Goal: Browse casually

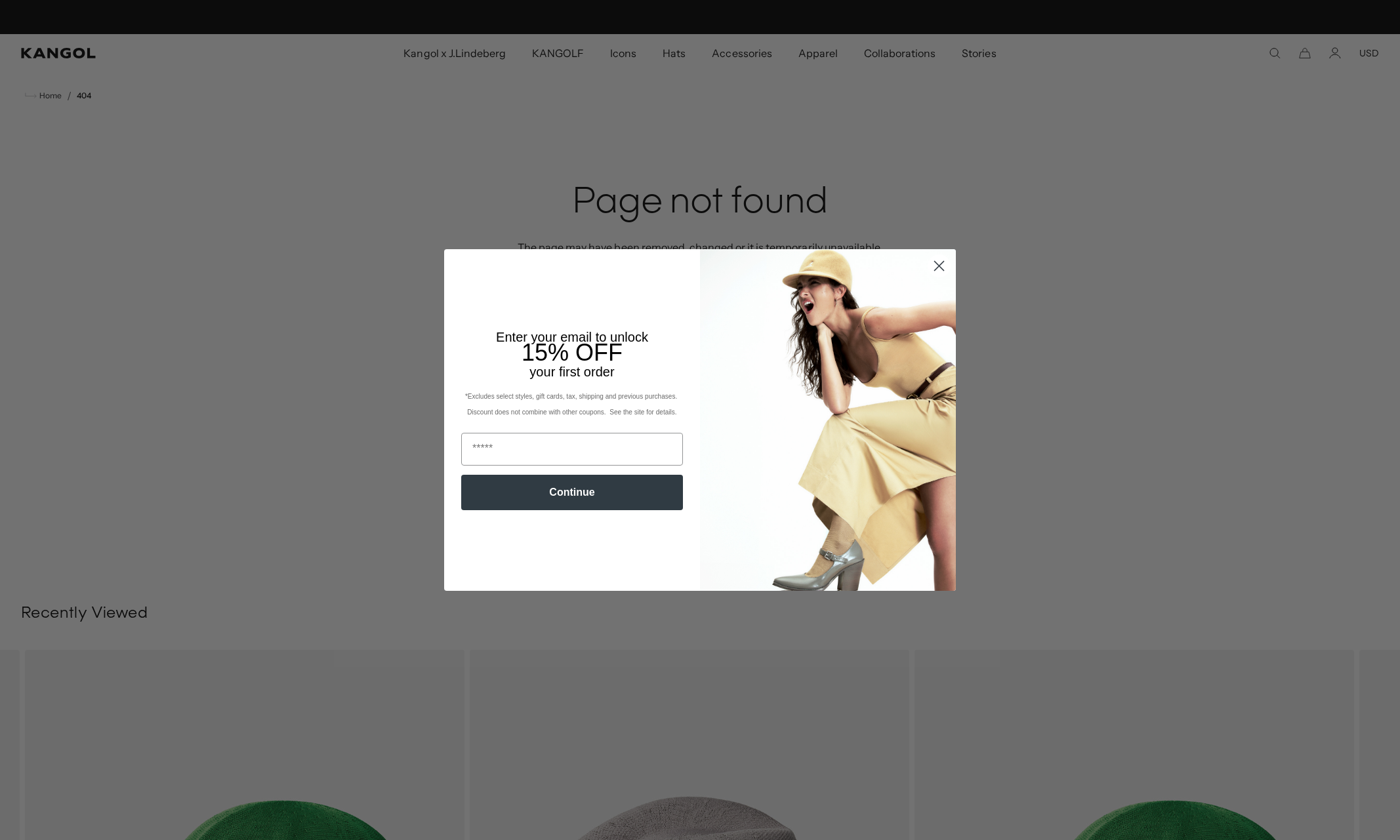
scroll to position [0, 270]
